Goal: Information Seeking & Learning: Learn about a topic

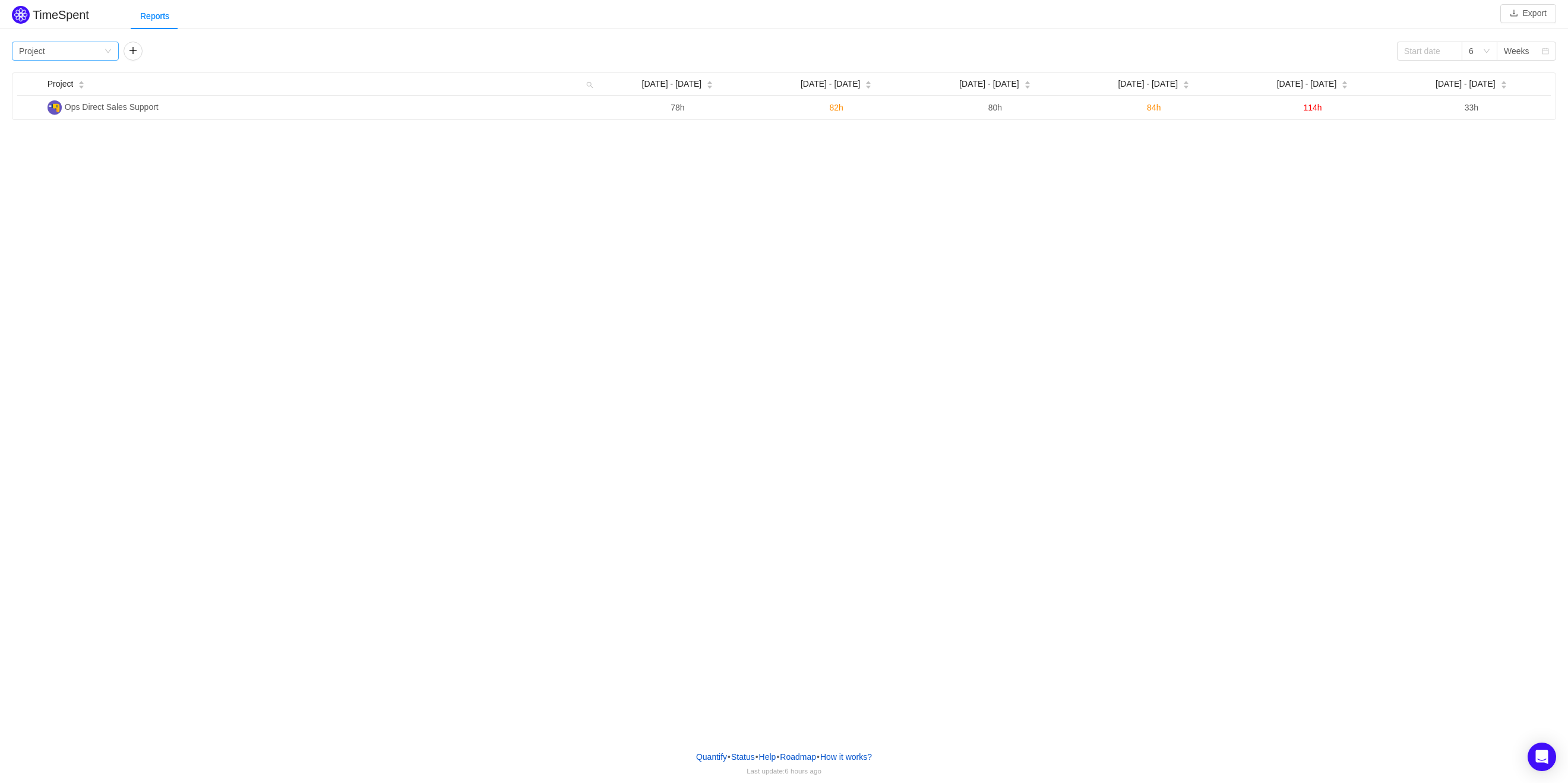
click at [108, 55] on icon "icon: down" at bounding box center [108, 52] width 7 height 9
click at [177, 127] on div "TimeSpent Export Reports Group by Project 6 Weeks Project Sep [DATE] - [DATE] -…" at bounding box center [777, 370] width 1555 height 741
click at [584, 86] on icon "icon: search" at bounding box center [585, 85] width 7 height 7
click at [494, 110] on input "text" at bounding box center [502, 111] width 191 height 19
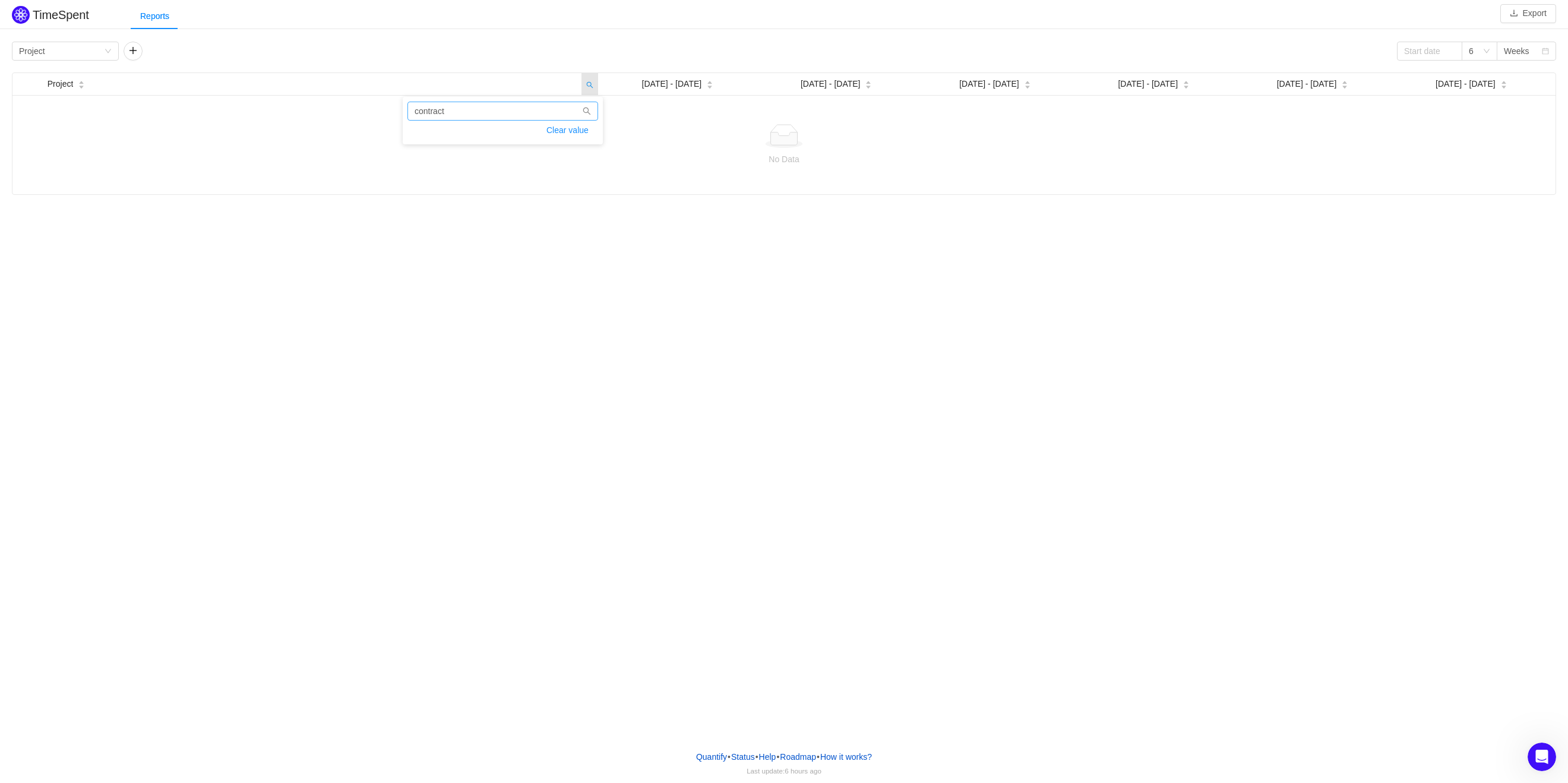
type input "contract"
click at [483, 358] on div "TimeSpent Export Reports Group by Project 6 Weeks Project Sep [DATE] - [DATE] -…" at bounding box center [784, 370] width 1568 height 741
click at [355, 6] on div "Reports" at bounding box center [849, 16] width 1437 height 27
click at [393, 97] on div "No Data" at bounding box center [783, 144] width 1543 height 99
click at [84, 83] on icon "icon: caret-up" at bounding box center [82, 83] width 7 height 7
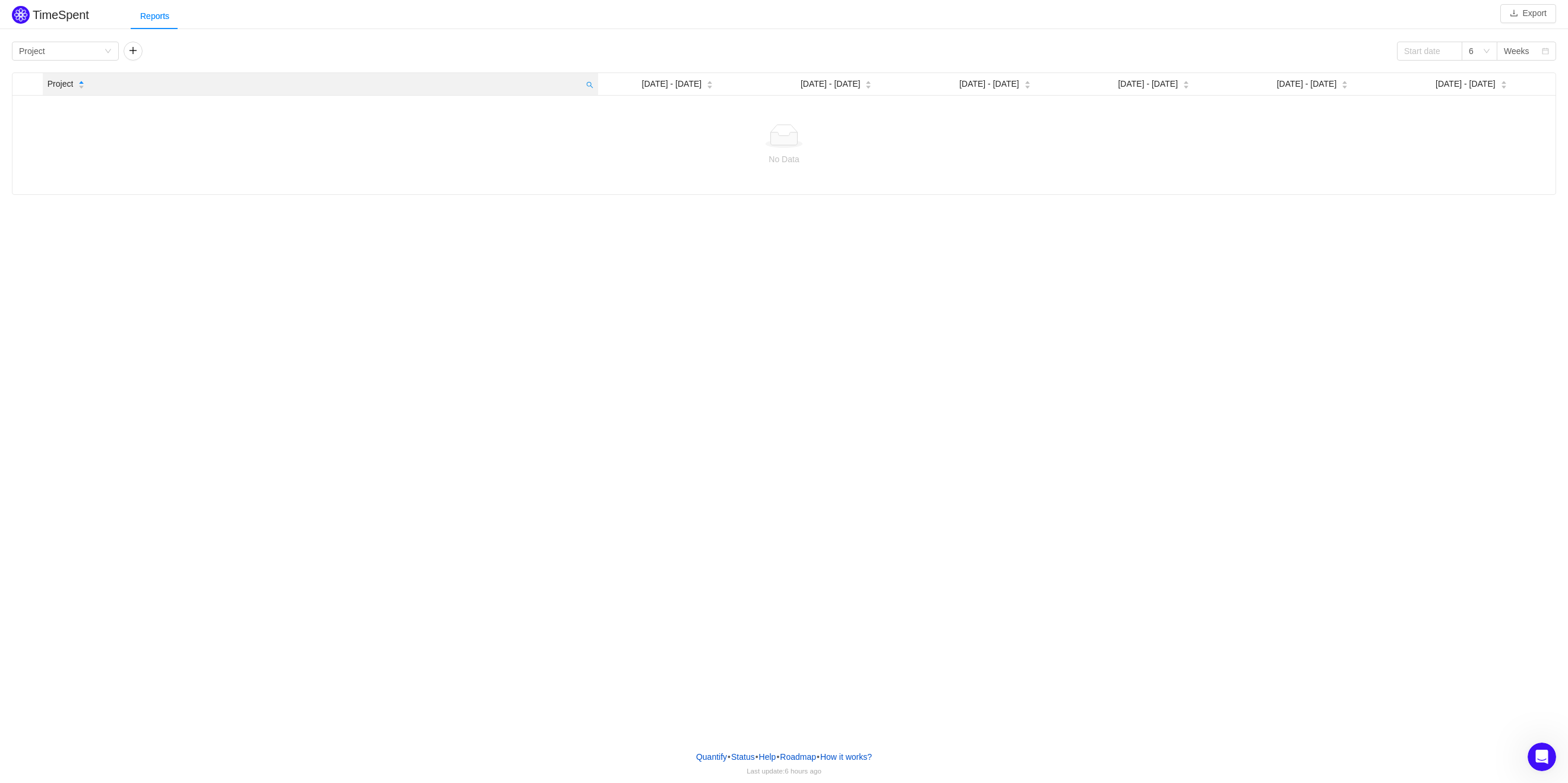
click at [81, 90] on div "Project" at bounding box center [66, 84] width 38 height 12
click at [82, 82] on icon "icon: caret-up" at bounding box center [82, 83] width 7 height 7
click at [254, 155] on p "No Data" at bounding box center [784, 159] width 1524 height 13
click at [89, 52] on div "Group by Project" at bounding box center [61, 51] width 85 height 18
click at [69, 118] on li "Program" at bounding box center [65, 112] width 107 height 19
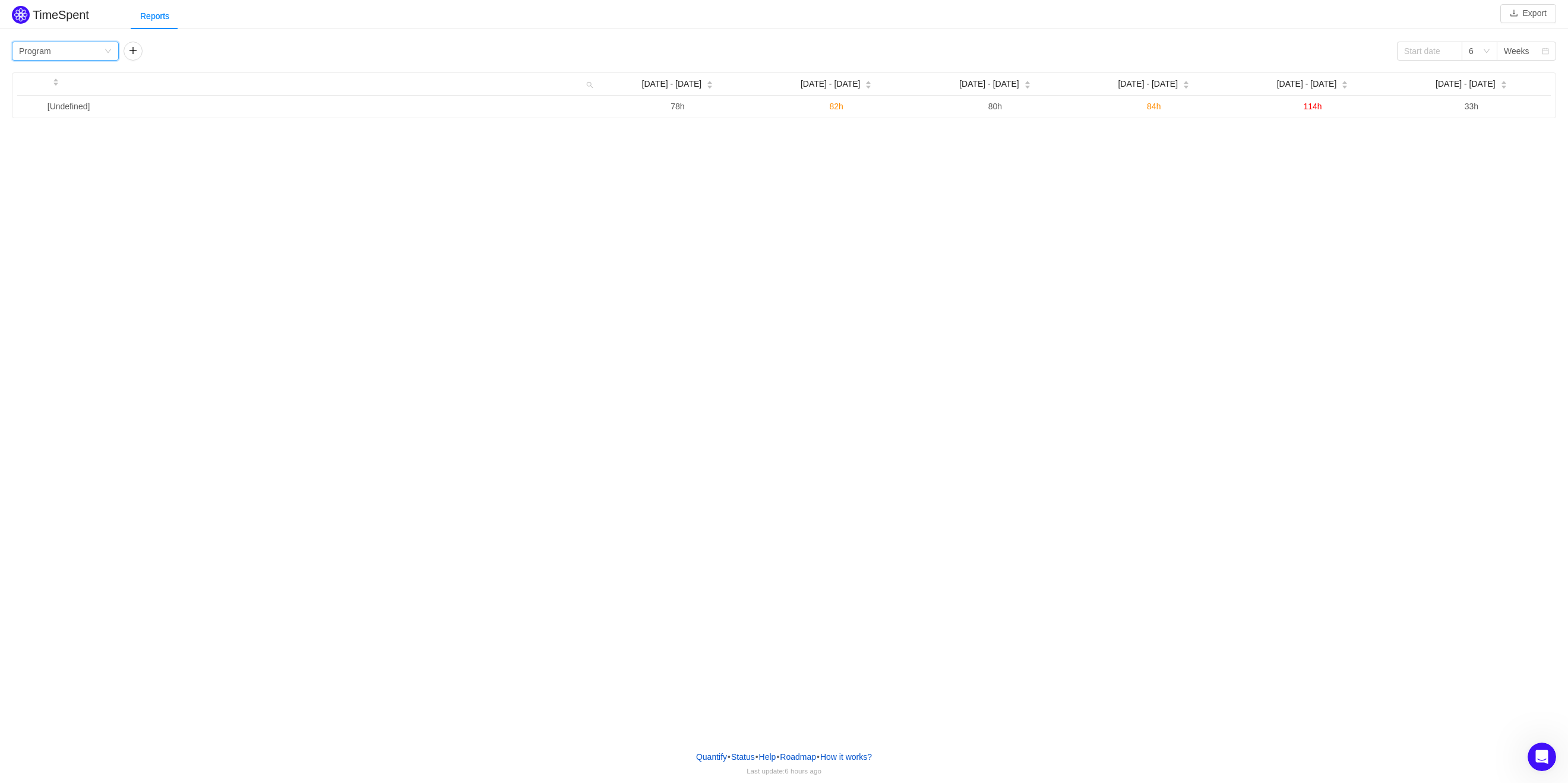
click at [89, 43] on div "Group by Program" at bounding box center [61, 51] width 85 height 18
click at [51, 128] on li "Epic" at bounding box center [65, 131] width 107 height 19
click at [77, 54] on div "Group by Epic" at bounding box center [61, 51] width 85 height 18
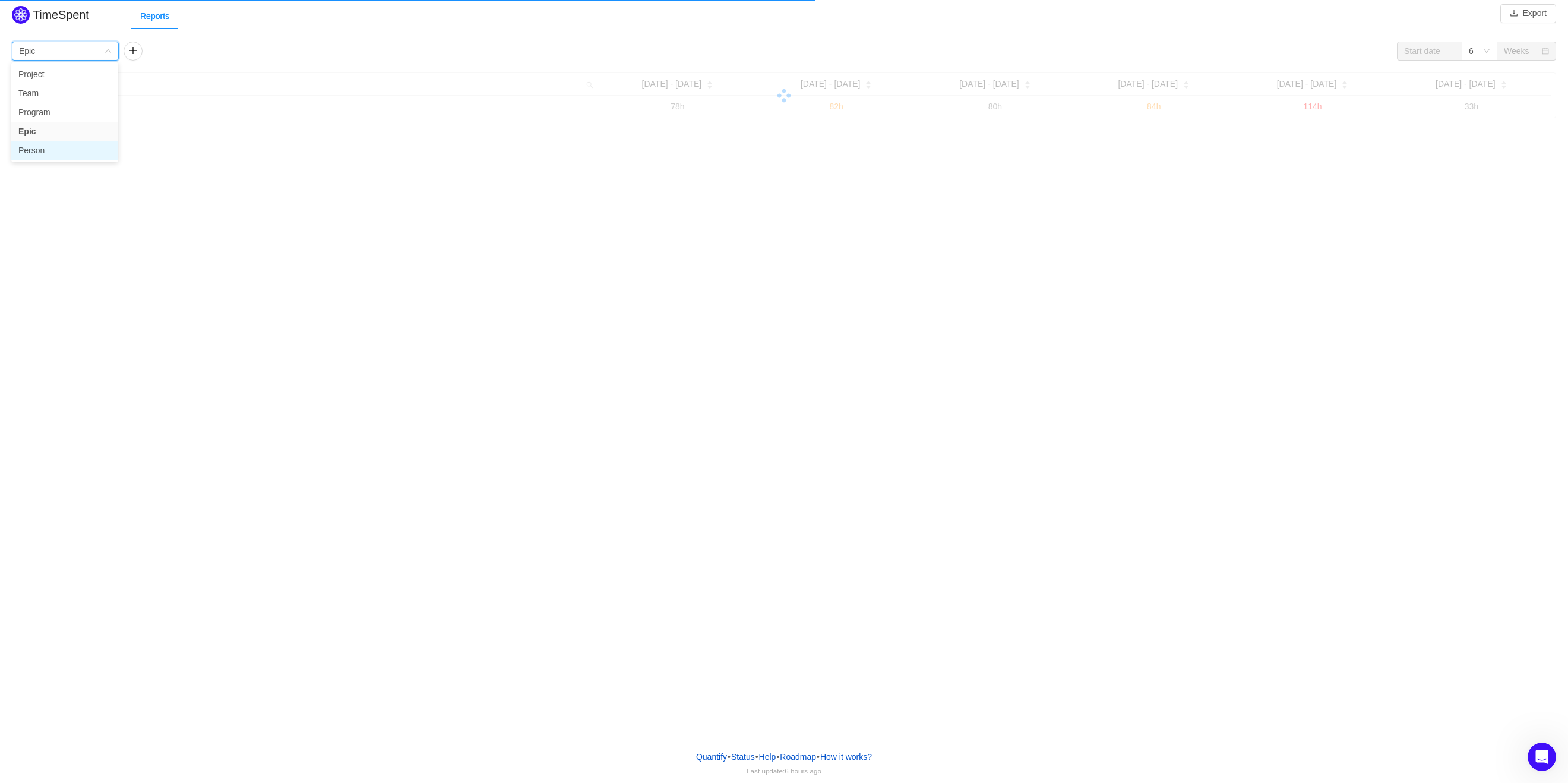
click at [61, 150] on li "Person" at bounding box center [65, 150] width 107 height 19
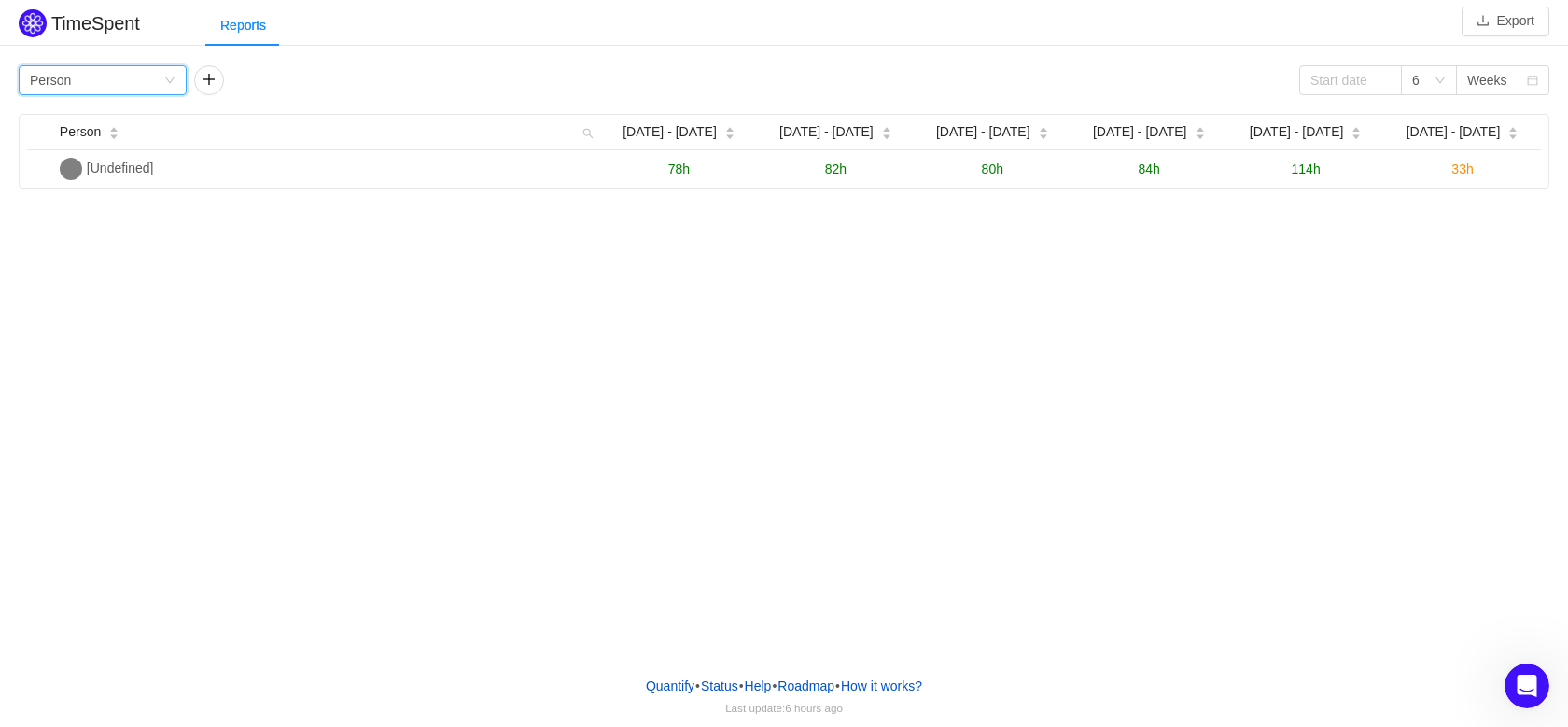
click at [150, 76] on div "Group by Person" at bounding box center [97, 79] width 134 height 28
click at [104, 121] on li "Project" at bounding box center [103, 117] width 168 height 30
